Goal: Check status: Check status

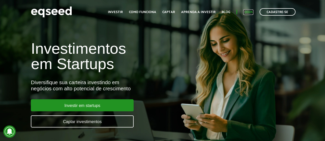
click at [247, 13] on link "Login" at bounding box center [248, 12] width 10 height 3
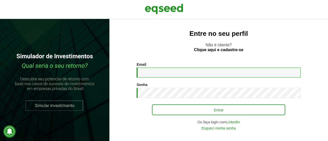
type input "**********"
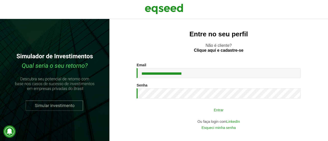
click at [204, 110] on button "Entrar" at bounding box center [218, 110] width 133 height 10
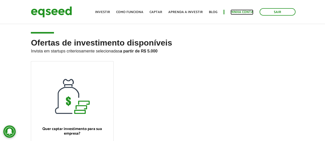
click at [240, 11] on link "Minha conta" at bounding box center [241, 12] width 23 height 3
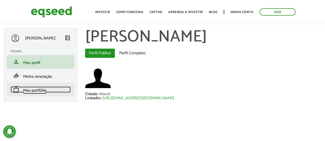
click at [44, 93] on span "Meu portfólio" at bounding box center [34, 90] width 23 height 7
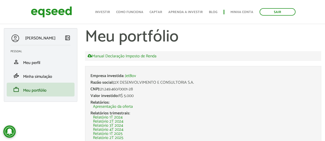
scroll to position [25, 0]
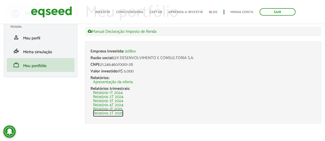
click at [116, 113] on link "Relatório 2T 2025" at bounding box center [108, 114] width 30 height 4
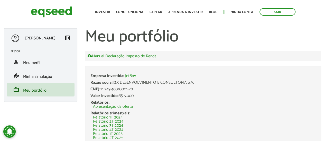
scroll to position [25, 0]
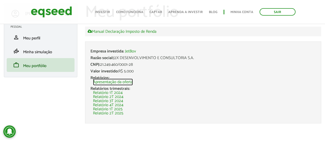
click at [123, 83] on link "Apresentação da oferta" at bounding box center [113, 82] width 40 height 4
